Goal: Check status: Check status

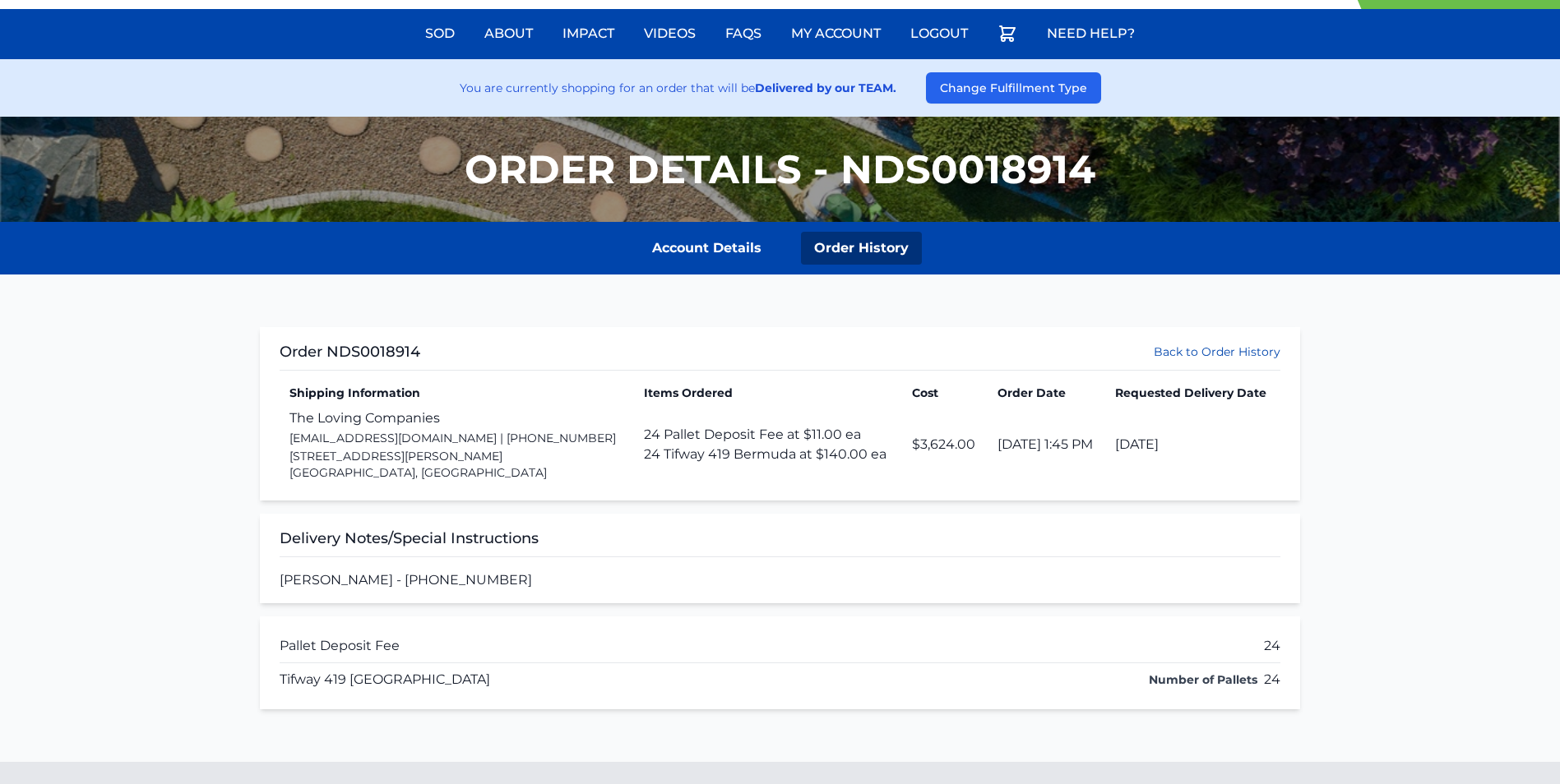
click at [843, 252] on link "Order History" at bounding box center [861, 248] width 121 height 33
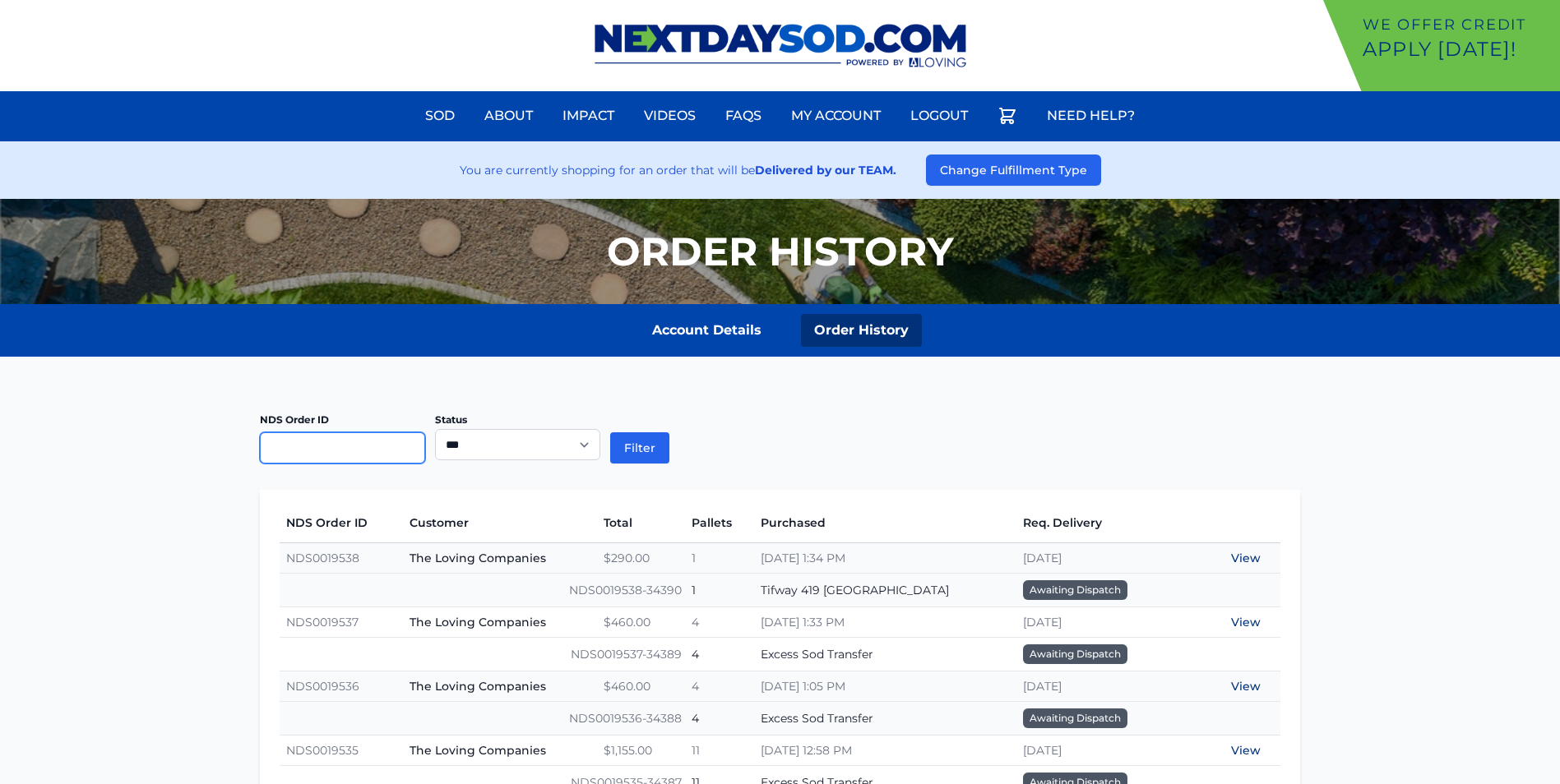
click at [302, 454] on input "text" at bounding box center [342, 448] width 166 height 31
type input "*****"
click at [610, 432] on button "Filter" at bounding box center [639, 448] width 59 height 31
